Goal: Information Seeking & Learning: Learn about a topic

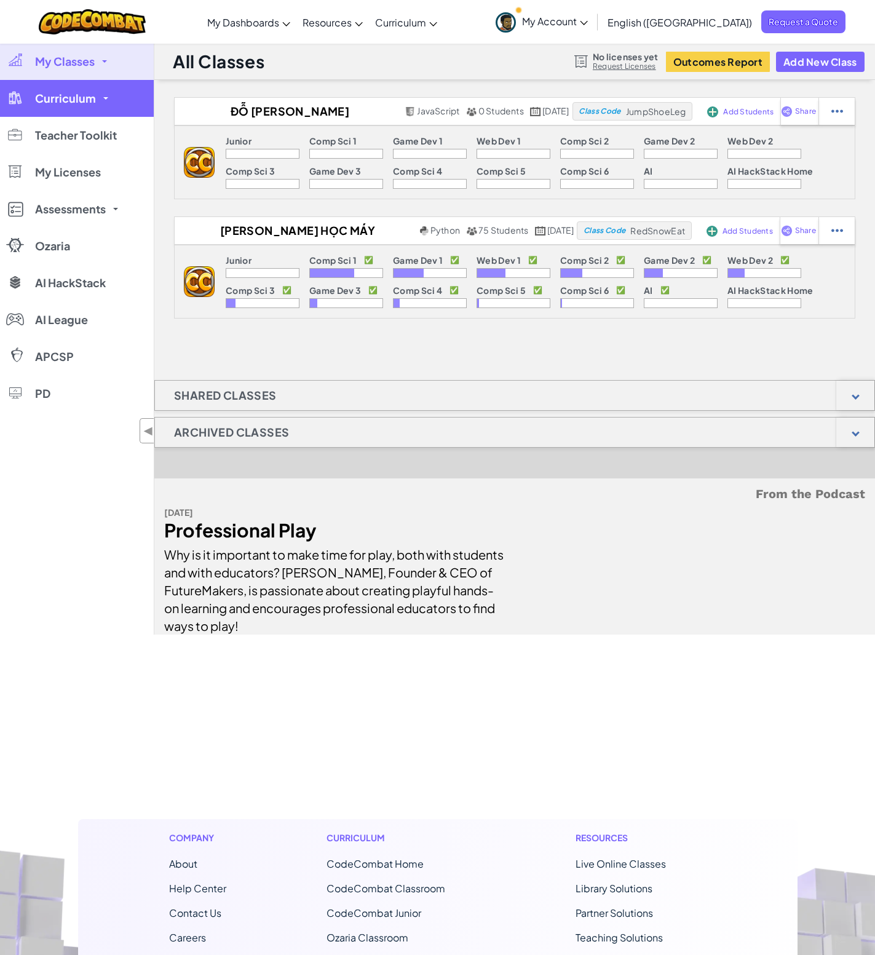
click at [85, 99] on span "Curriculum" at bounding box center [65, 98] width 61 height 11
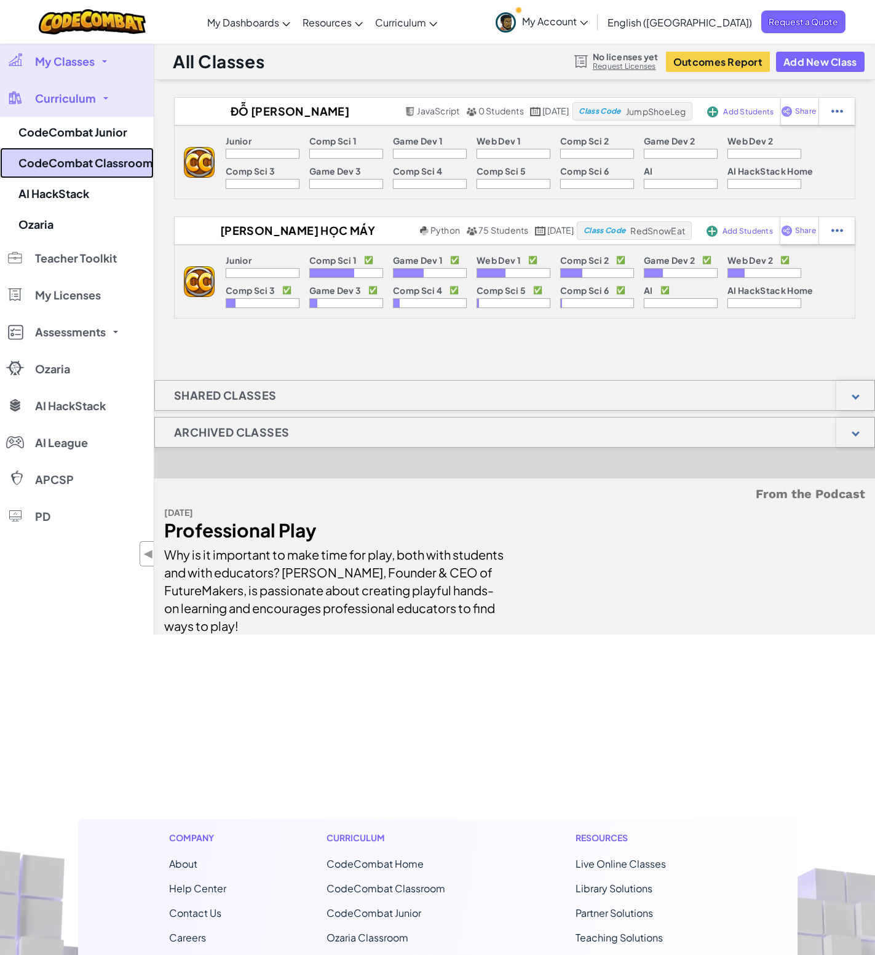
click at [106, 169] on link "CodeCombat Classroom" at bounding box center [77, 163] width 154 height 31
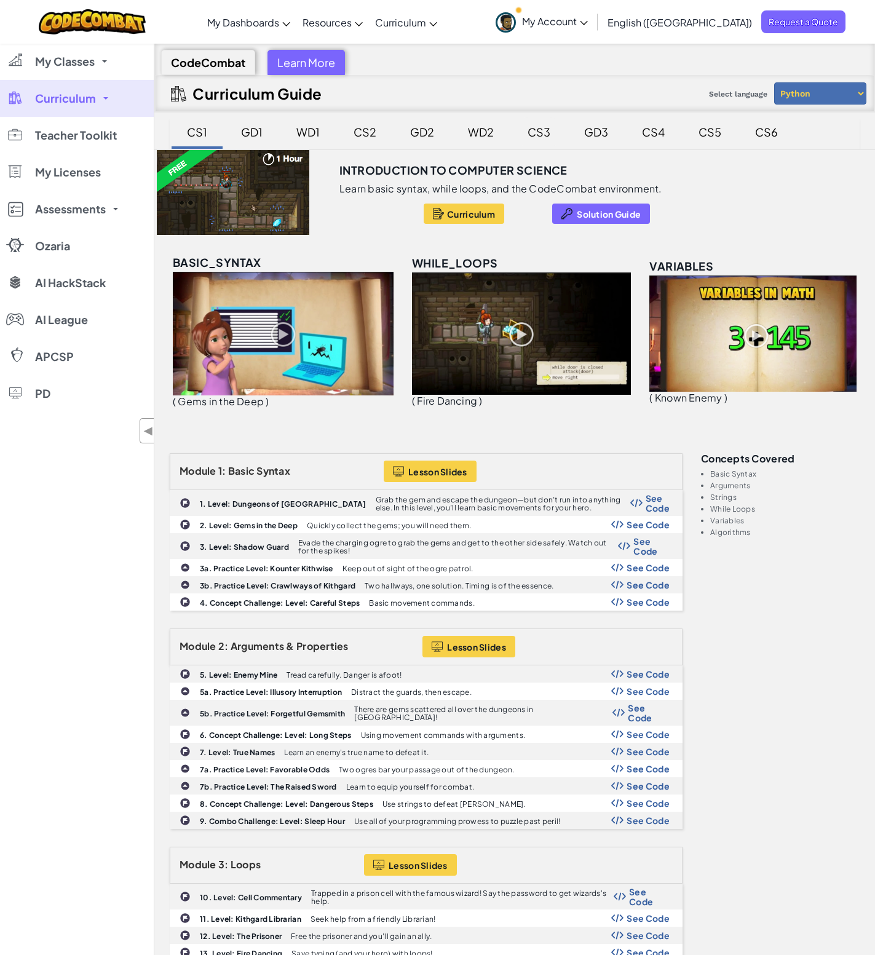
click at [539, 136] on div "CS3" at bounding box center [538, 131] width 47 height 29
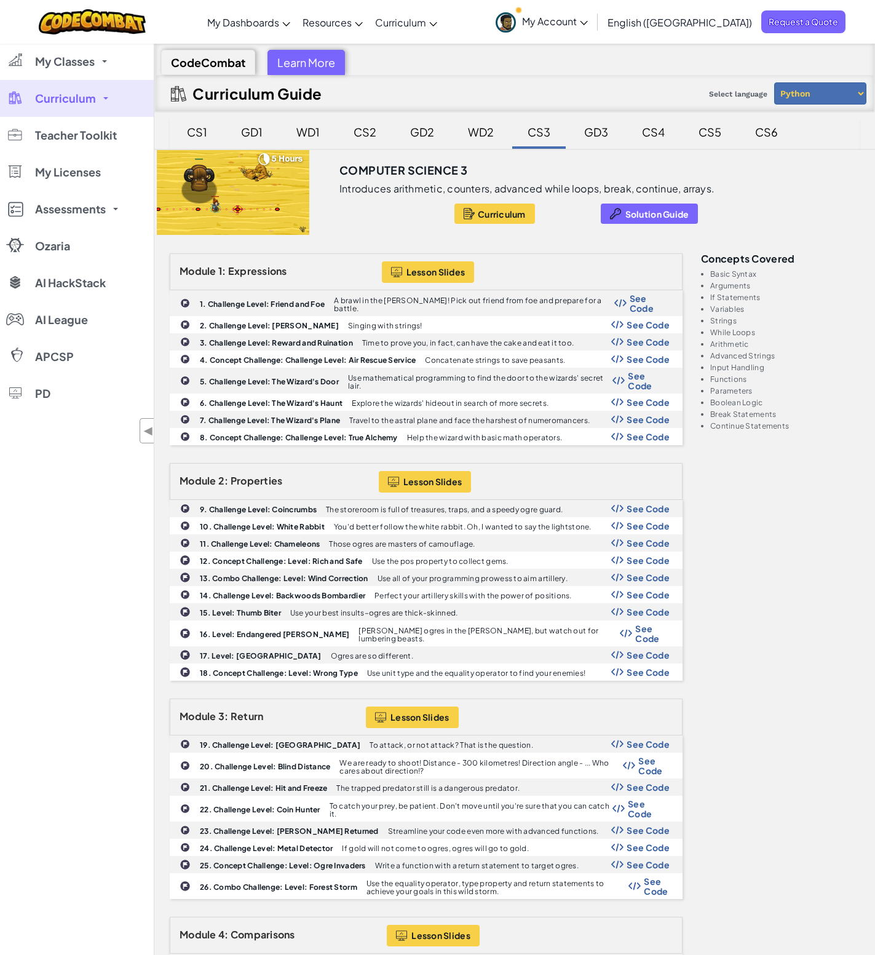
scroll to position [123, 0]
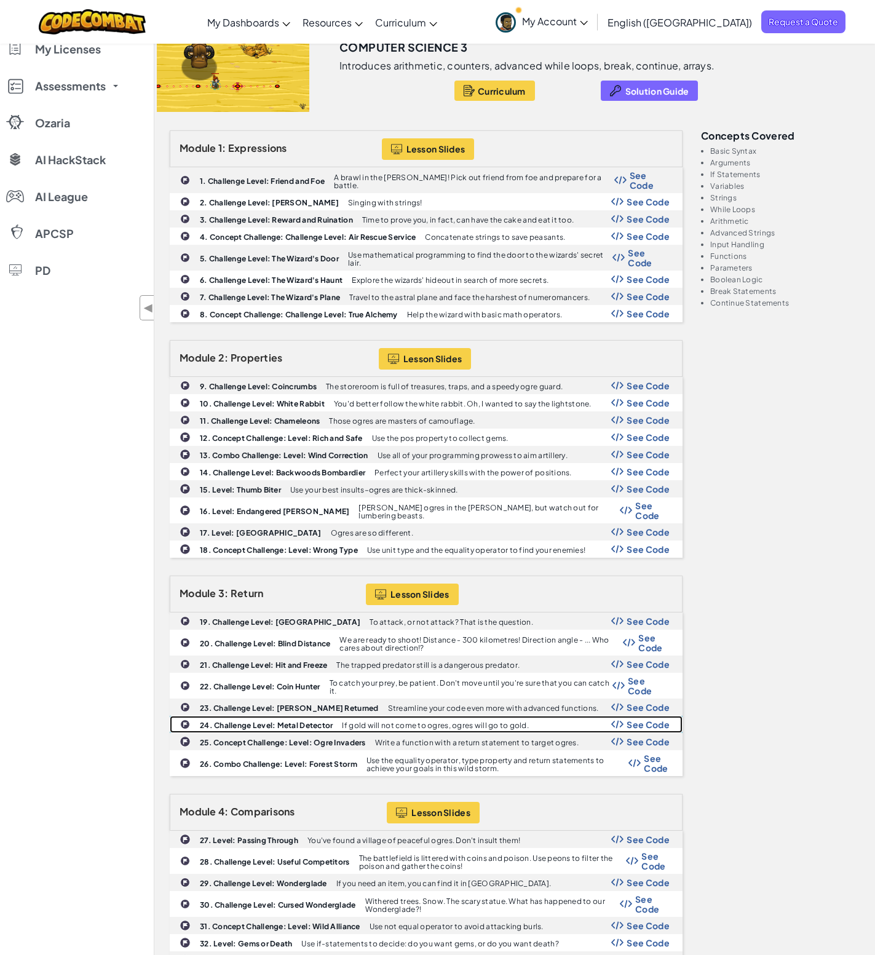
click at [263, 721] on b "24. Challenge Level: Metal Detector" at bounding box center [266, 725] width 133 height 9
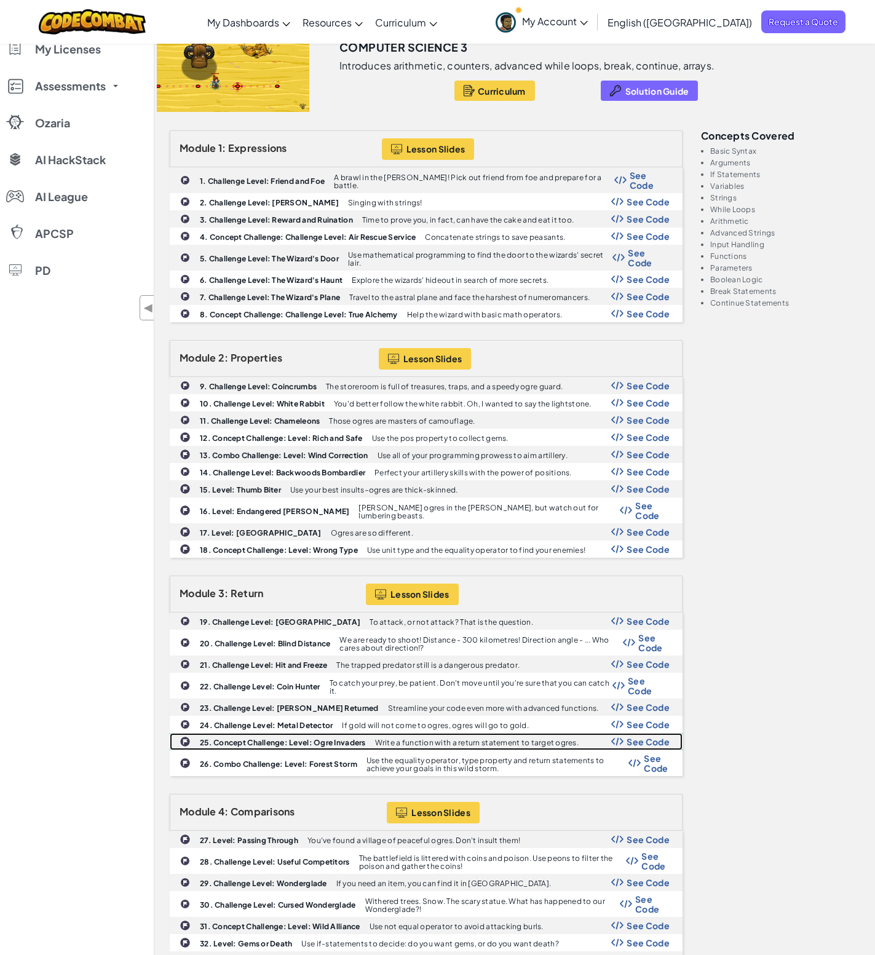
click at [240, 738] on b "25. Concept Challenge: Level: Ogre Invaders" at bounding box center [283, 742] width 166 height 9
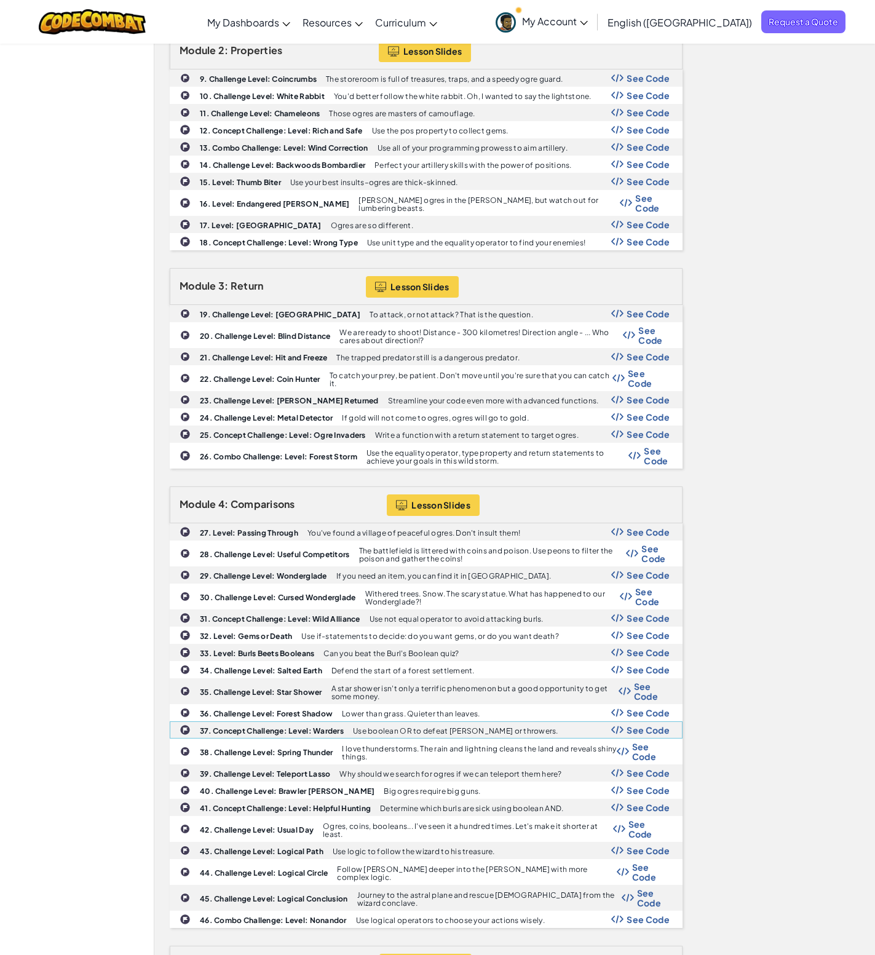
scroll to position [554, 0]
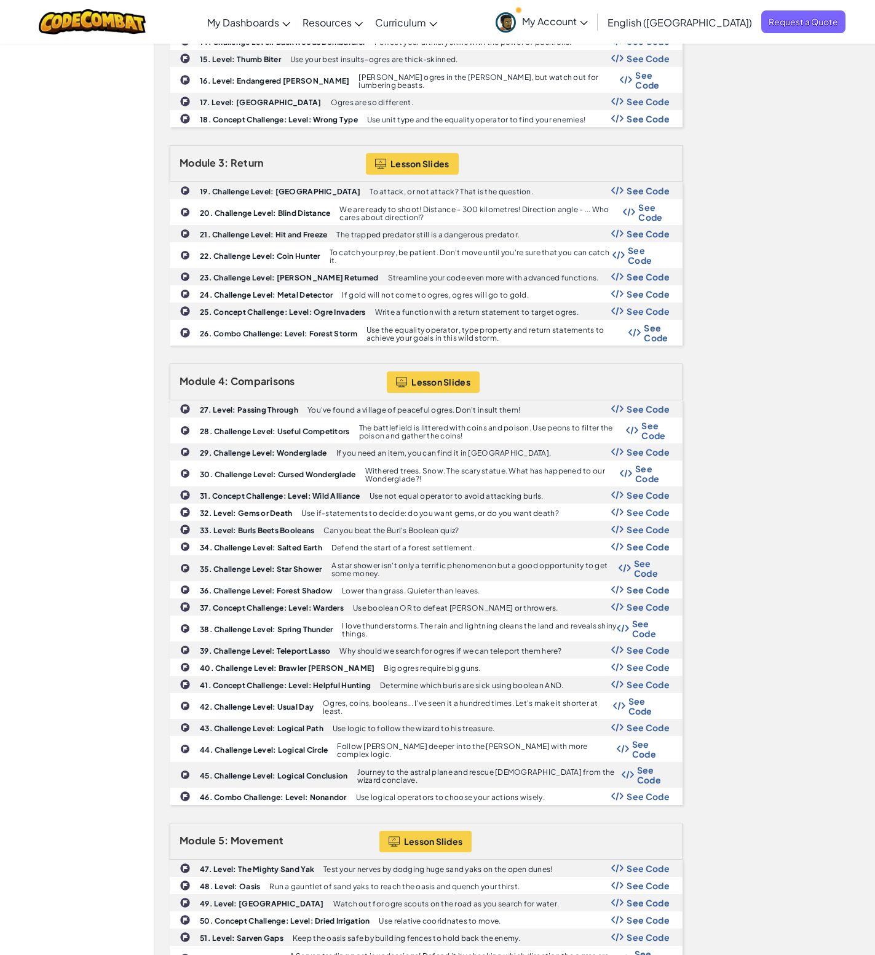
click at [793, 563] on div "Module 1: Expressions Lesson Slides 1. Challenge Level: Friend and Foe A brawl …" at bounding box center [515, 705] width 709 height 2011
